Goal: Navigation & Orientation: Find specific page/section

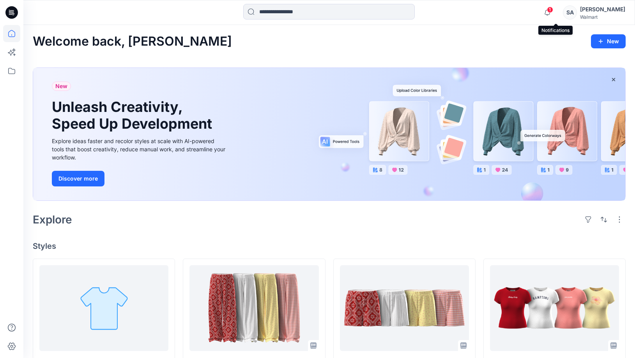
click at [553, 12] on span "1" at bounding box center [550, 10] width 6 height 6
click at [532, 19] on div "Notifications Your style 016068_ELASTIC_BF_BOXER_PANTS is ready 1 hours ago You…" at bounding box center [328, 12] width 611 height 17
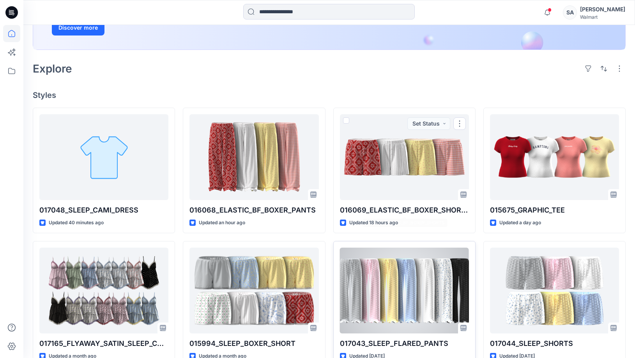
scroll to position [156, 0]
